Goal: Task Accomplishment & Management: Use online tool/utility

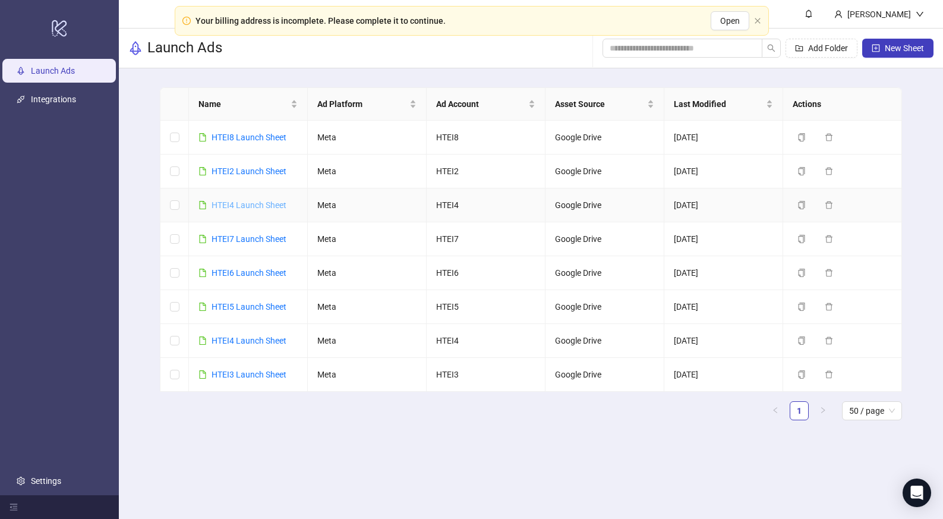
click at [257, 201] on link "HTEI4 Launch Sheet" at bounding box center [248, 205] width 75 height 10
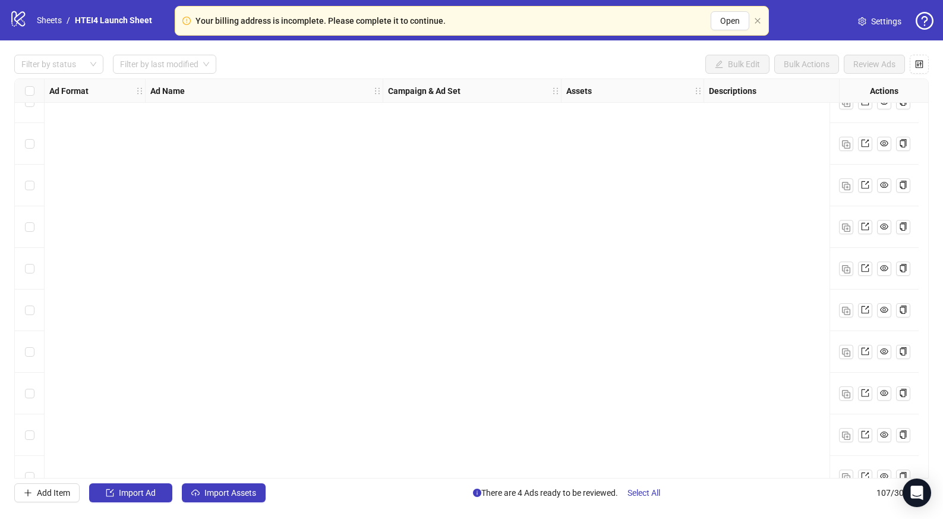
scroll to position [4079, 0]
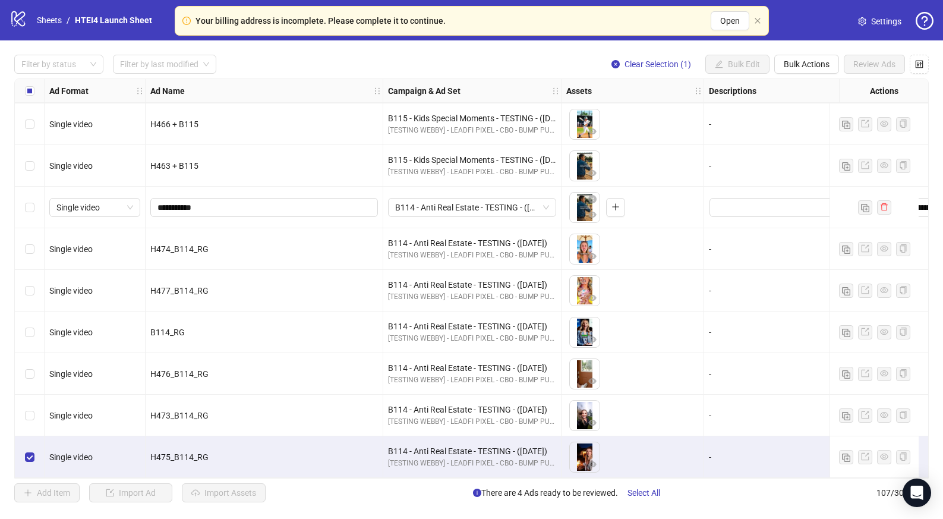
click at [793, 76] on div "Filter by status Filter by last modified Clear Selection (1) Bulk Edit Bulk Act…" at bounding box center [471, 278] width 943 height 476
click at [793, 69] on button "Bulk Actions" at bounding box center [806, 64] width 65 height 19
click at [808, 127] on span "Duplicate with assets" at bounding box center [822, 126] width 81 height 13
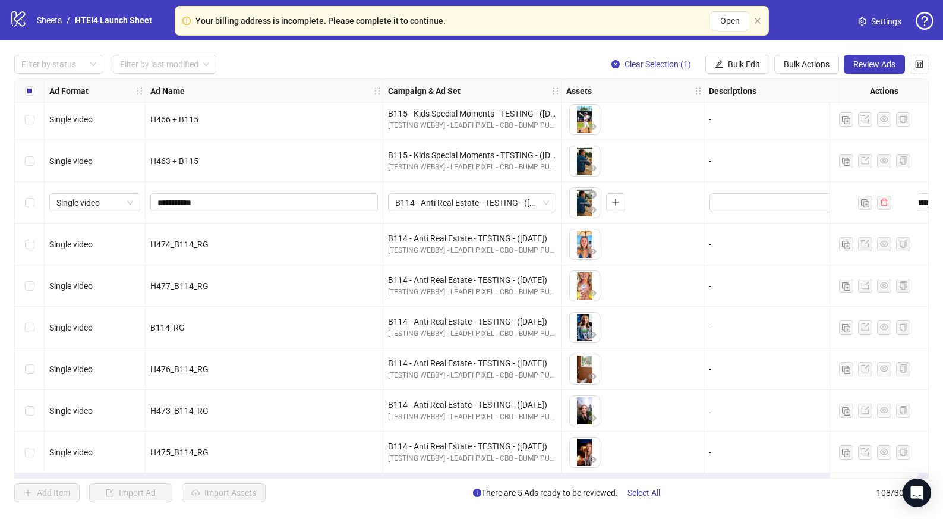
scroll to position [4120, 0]
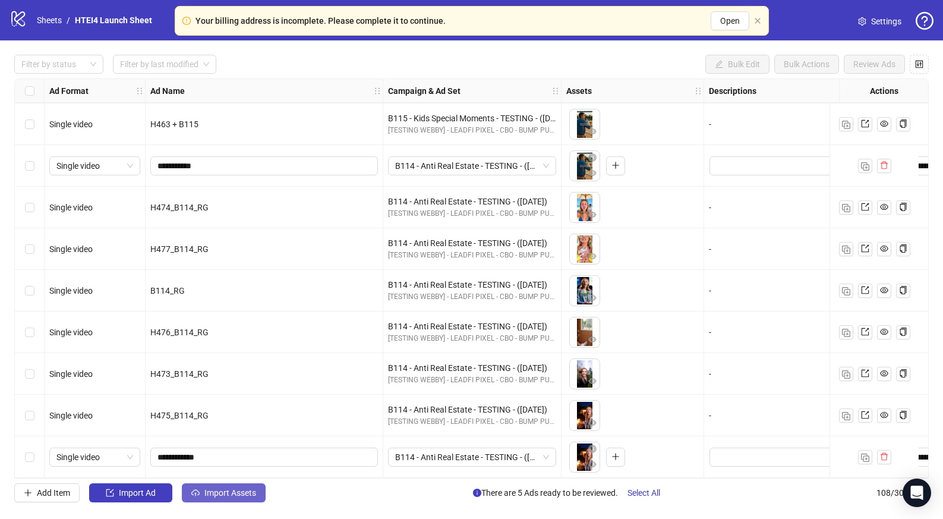
click at [248, 497] on span "Import Assets" at bounding box center [230, 493] width 52 height 10
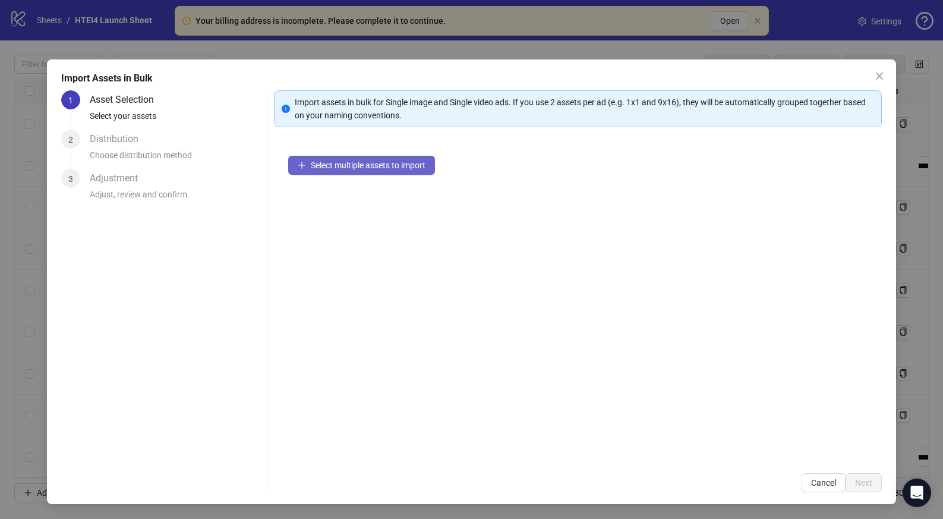
click at [368, 156] on button "Select multiple assets to import" at bounding box center [361, 165] width 147 height 19
click at [361, 171] on button "Select multiple assets to import" at bounding box center [361, 165] width 147 height 19
click at [396, 171] on button "Select multiple assets to import" at bounding box center [361, 165] width 147 height 19
click at [813, 488] on button "Cancel" at bounding box center [823, 482] width 44 height 19
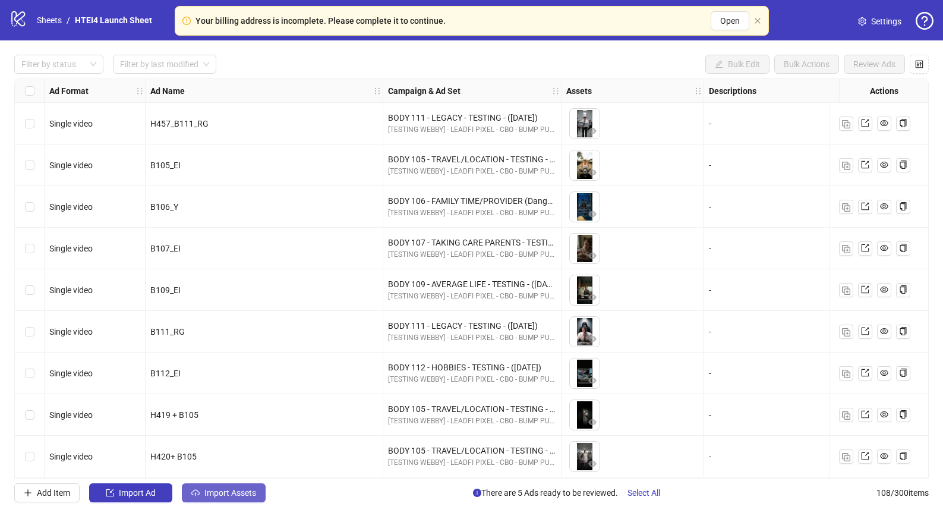
click at [233, 492] on span "Import Assets" at bounding box center [230, 493] width 52 height 10
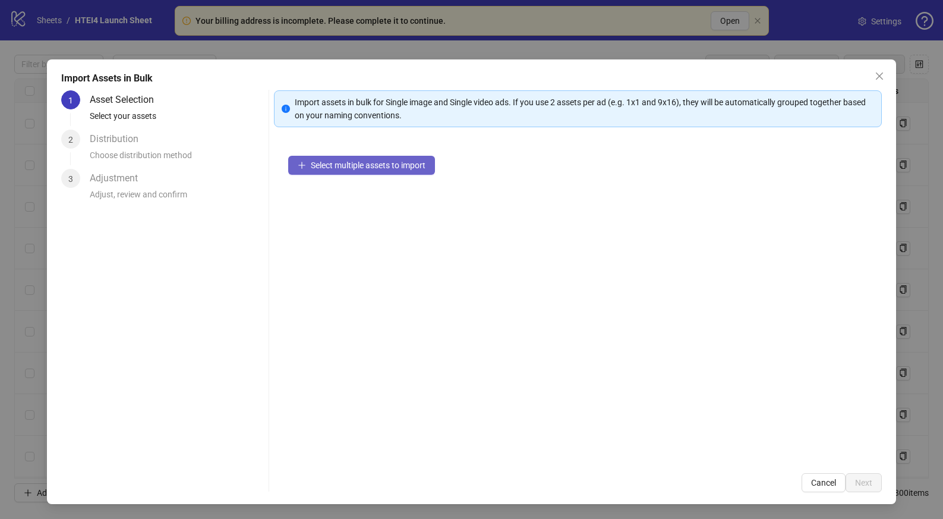
click at [412, 168] on span "Select multiple assets to import" at bounding box center [368, 165] width 115 height 10
